Goal: Task Accomplishment & Management: Complete application form

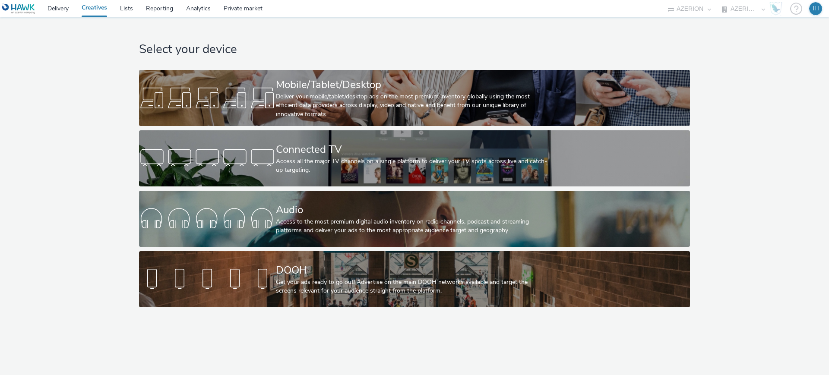
select select "ac009755-aa48-4799-8050-7a339a378eb8"
select select "79162ed7-0017-4339-93b0-3399b708648f"
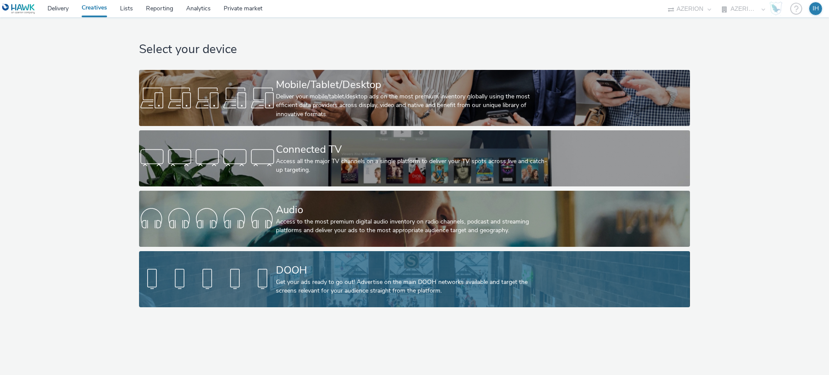
click at [300, 274] on div "DOOH" at bounding box center [413, 270] width 274 height 15
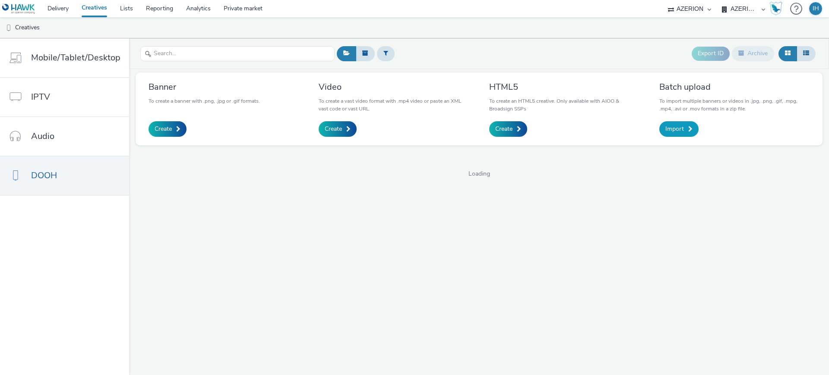
click at [680, 123] on link "Import" at bounding box center [679, 129] width 39 height 16
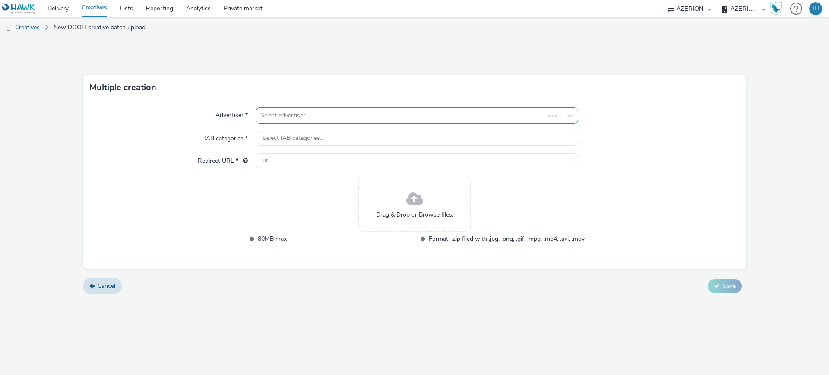
click at [374, 113] on div at bounding box center [400, 116] width 280 height 10
type input "alptis"
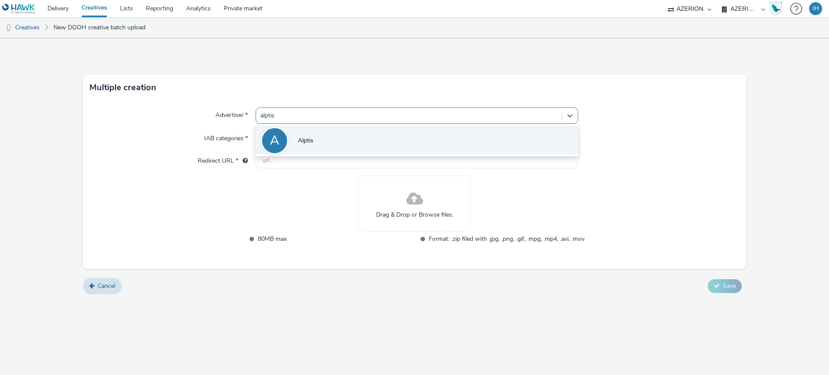
click at [400, 136] on li "A Alptis" at bounding box center [417, 140] width 323 height 29
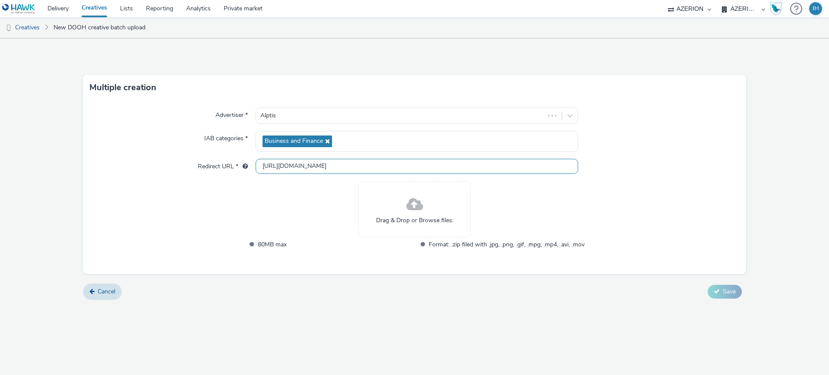
click at [330, 168] on input "[URL][DOMAIN_NAME]" at bounding box center [417, 166] width 323 height 15
paste input "[DOMAIN_NAME]"
click at [406, 206] on div "Drag & Drop or Browse files." at bounding box center [415, 209] width 112 height 56
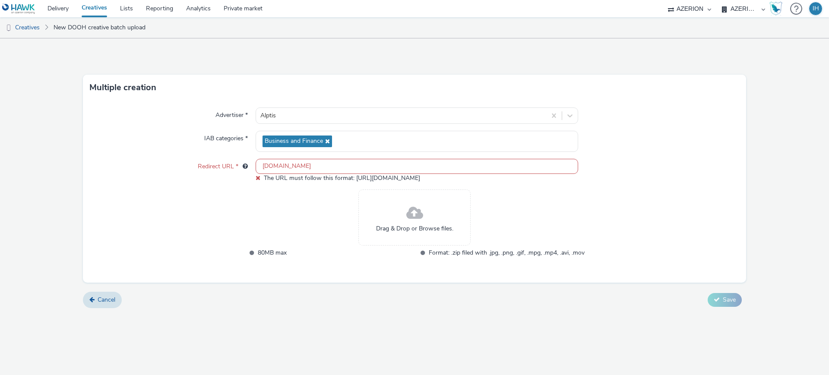
click at [292, 165] on input "[DOMAIN_NAME]" at bounding box center [417, 166] width 323 height 15
paste input "[URL][DOMAIN_NAME]"
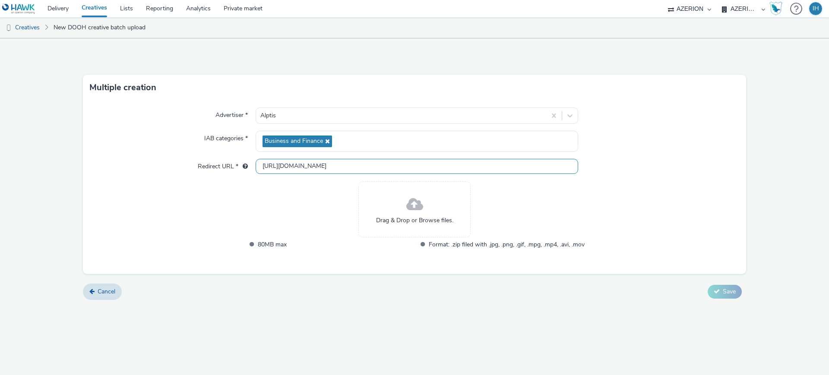
type input "[URL][DOMAIN_NAME]"
click at [419, 216] on span "Drag & Drop or Browse files." at bounding box center [414, 220] width 77 height 9
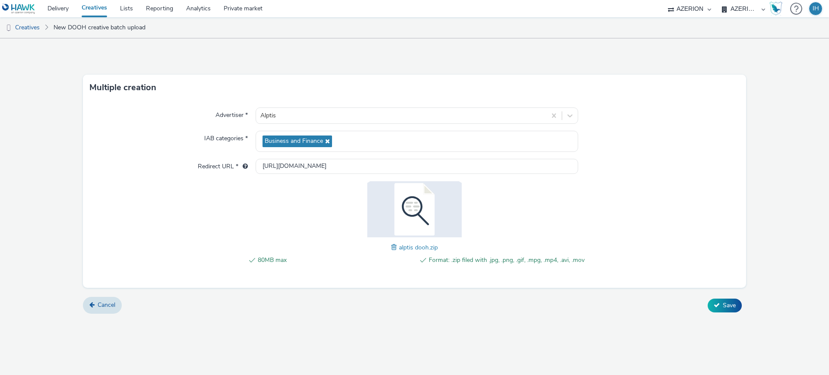
click at [745, 264] on div "Advertiser * Alptis IAB categories * Business and Finance Redirect URL * [URL][…" at bounding box center [415, 194] width 664 height 187
click at [732, 303] on span "Save" at bounding box center [729, 306] width 13 height 8
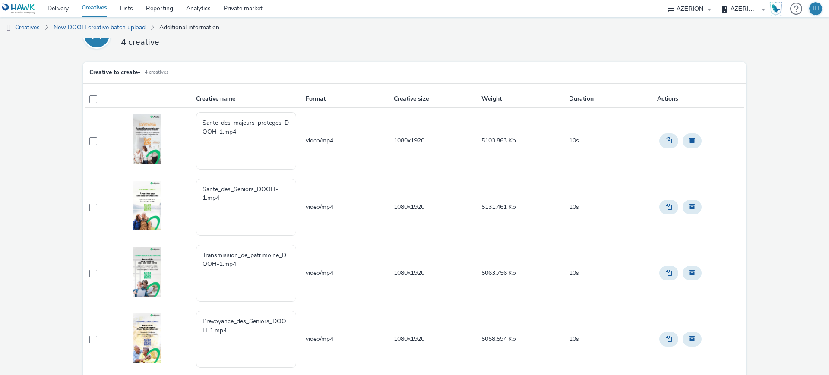
scroll to position [63, 0]
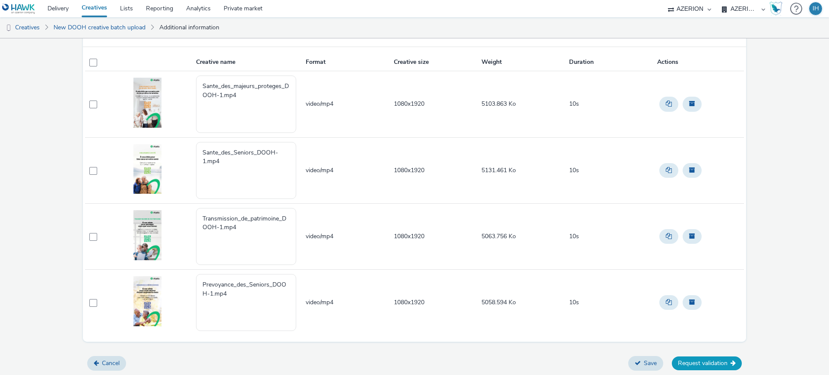
click at [692, 362] on button "Request validation" at bounding box center [707, 364] width 70 height 14
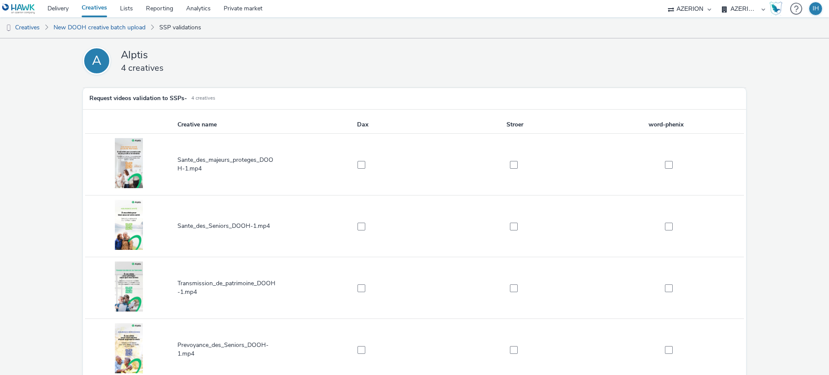
click at [355, 157] on td at bounding box center [362, 165] width 152 height 62
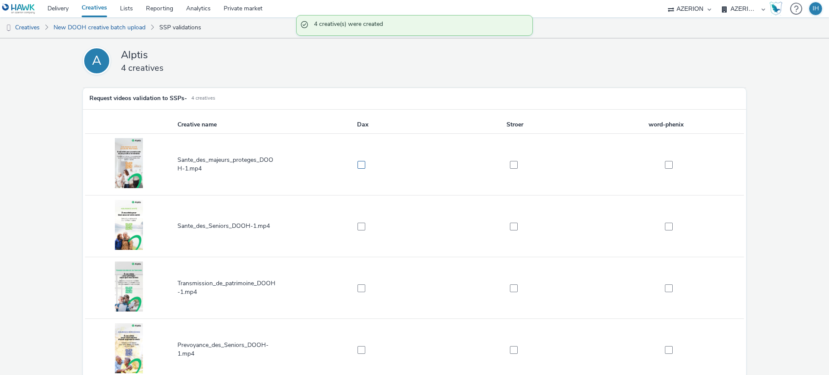
click at [361, 165] on span at bounding box center [362, 165] width 8 height 8
checkbox input "true"
drag, startPoint x: 360, startPoint y: 208, endPoint x: 356, endPoint y: 230, distance: 22.0
click at [360, 210] on td at bounding box center [362, 227] width 152 height 62
click at [356, 238] on td at bounding box center [362, 227] width 152 height 62
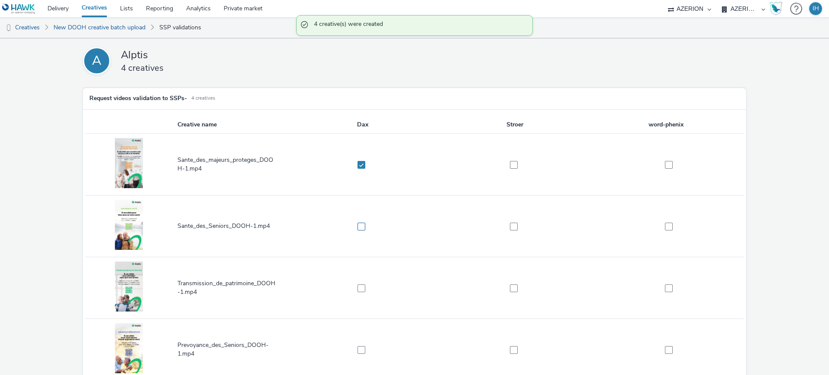
click at [361, 227] on span at bounding box center [362, 227] width 8 height 8
checkbox input "true"
click at [363, 286] on span at bounding box center [362, 289] width 8 height 8
checkbox input "true"
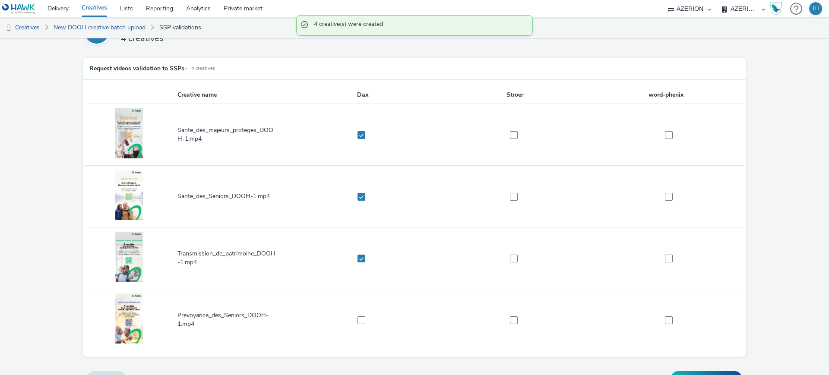
scroll to position [45, 0]
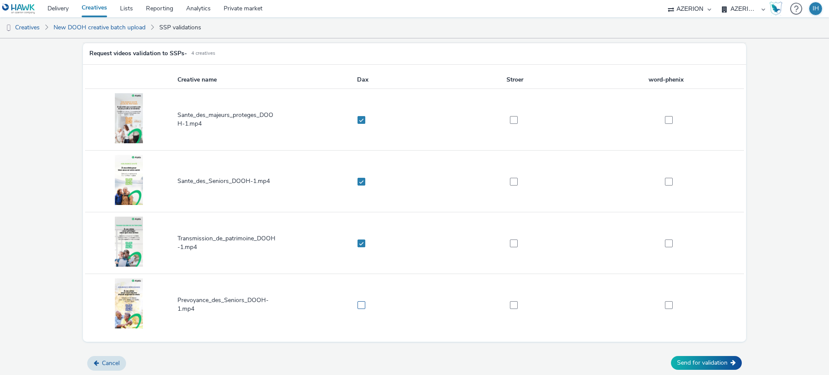
click at [360, 304] on span at bounding box center [362, 306] width 8 height 8
checkbox input "true"
click at [510, 306] on span at bounding box center [514, 306] width 8 height 8
checkbox input "true"
click at [510, 240] on span at bounding box center [514, 244] width 8 height 8
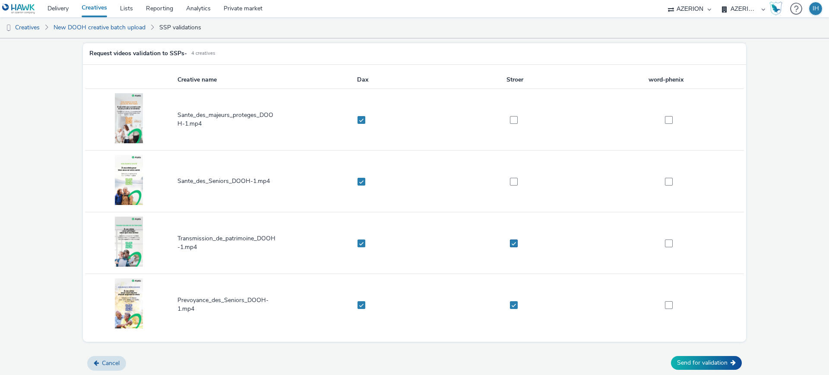
checkbox input "true"
click at [508, 175] on td at bounding box center [515, 182] width 152 height 62
click at [510, 183] on span at bounding box center [514, 182] width 8 height 8
checkbox input "true"
click at [510, 116] on span at bounding box center [514, 120] width 8 height 8
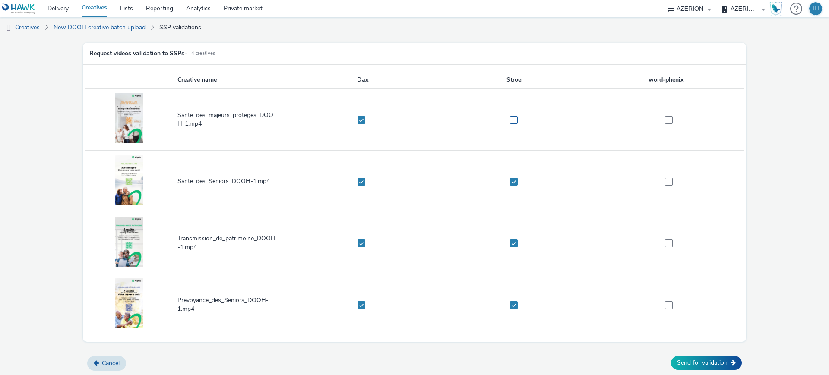
checkbox input "true"
click at [682, 360] on button "Send for validation" at bounding box center [706, 363] width 71 height 14
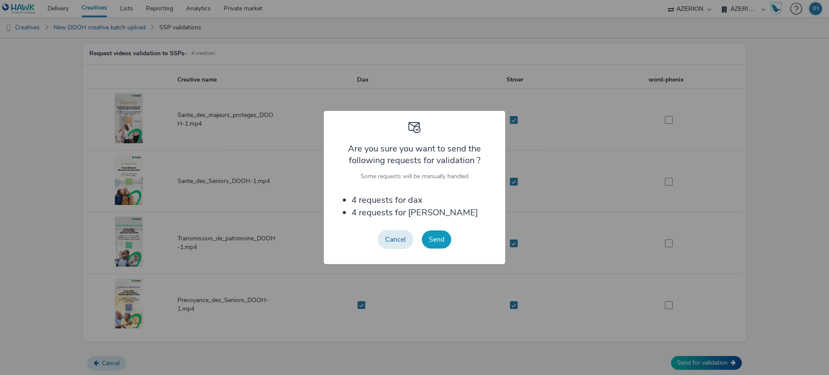
click at [442, 236] on button "Send" at bounding box center [436, 240] width 29 height 18
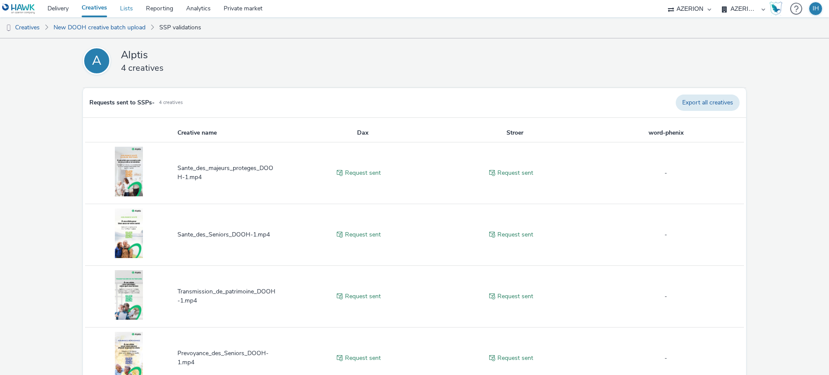
click at [128, 10] on link "Lists" at bounding box center [127, 8] width 26 height 17
